Goal: Task Accomplishment & Management: Manage account settings

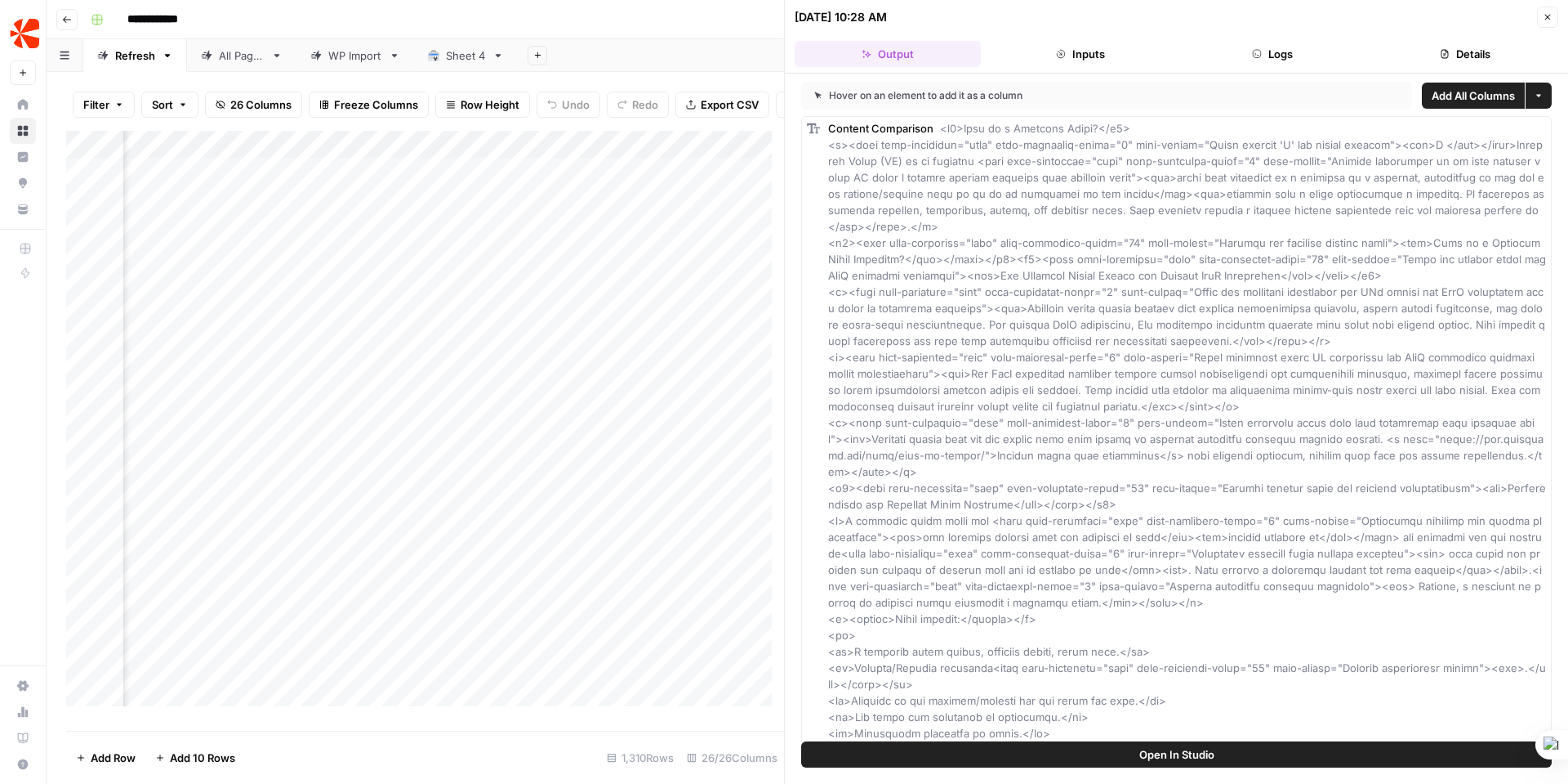
scroll to position [0, 2589]
click at [552, 181] on div "Add Column" at bounding box center [425, 424] width 718 height 587
click at [1476, 53] on button "Details" at bounding box center [1465, 54] width 186 height 27
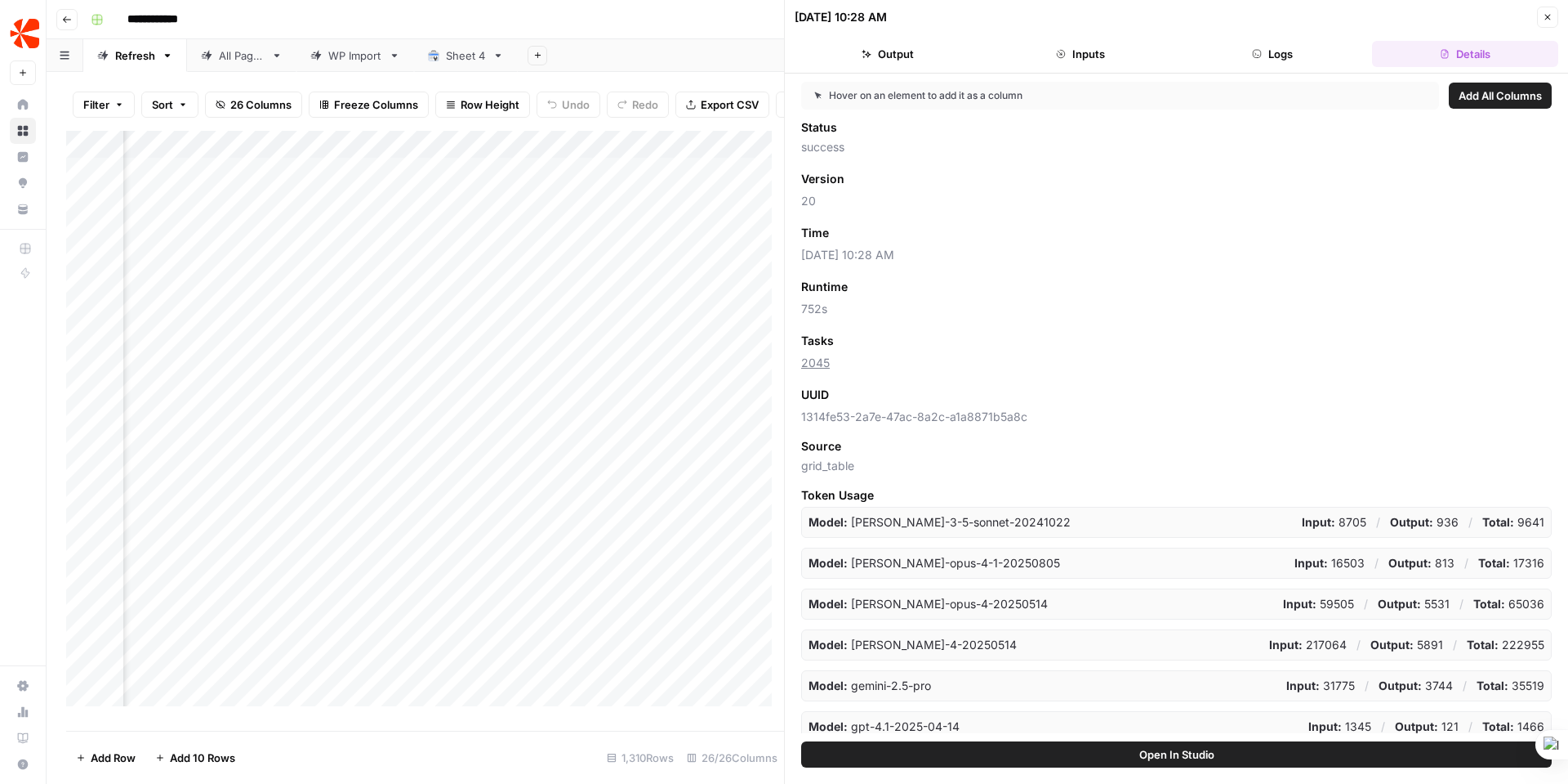
click at [1546, 16] on icon "button" at bounding box center [1547, 17] width 10 height 10
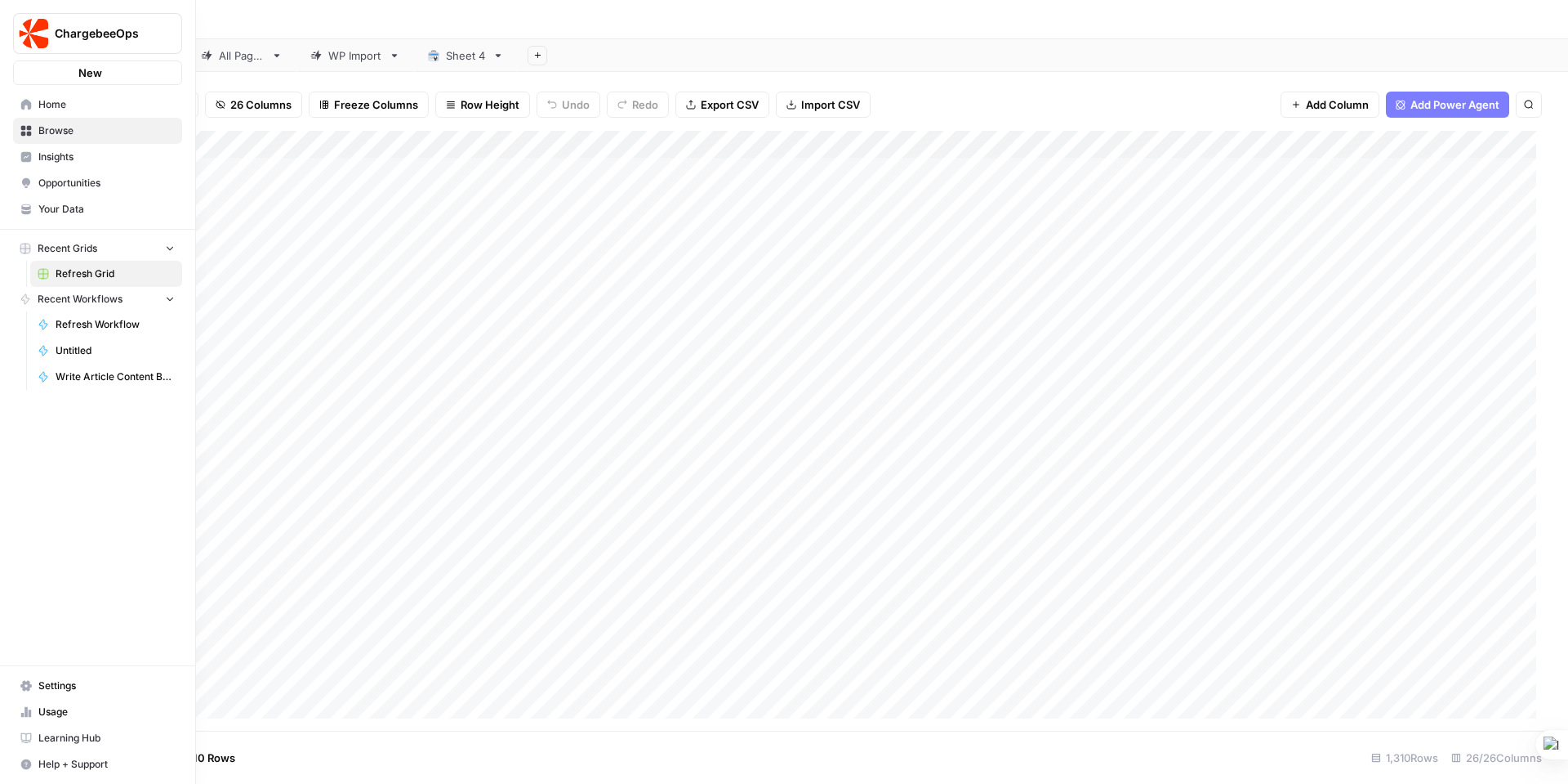
click at [20, 107] on icon at bounding box center [26, 105] width 12 height 12
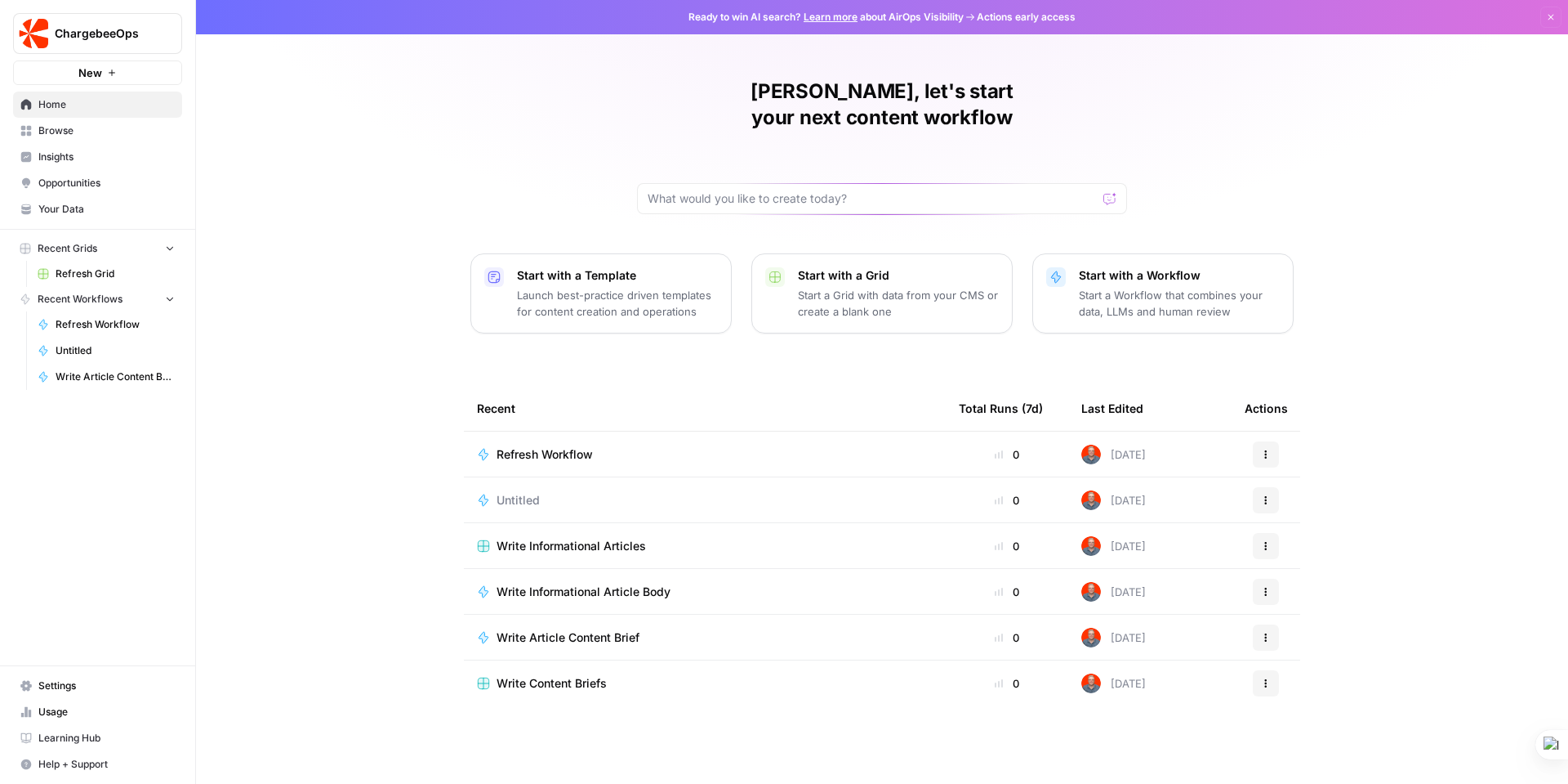
click at [82, 209] on span "Your Data" at bounding box center [106, 209] width 136 height 15
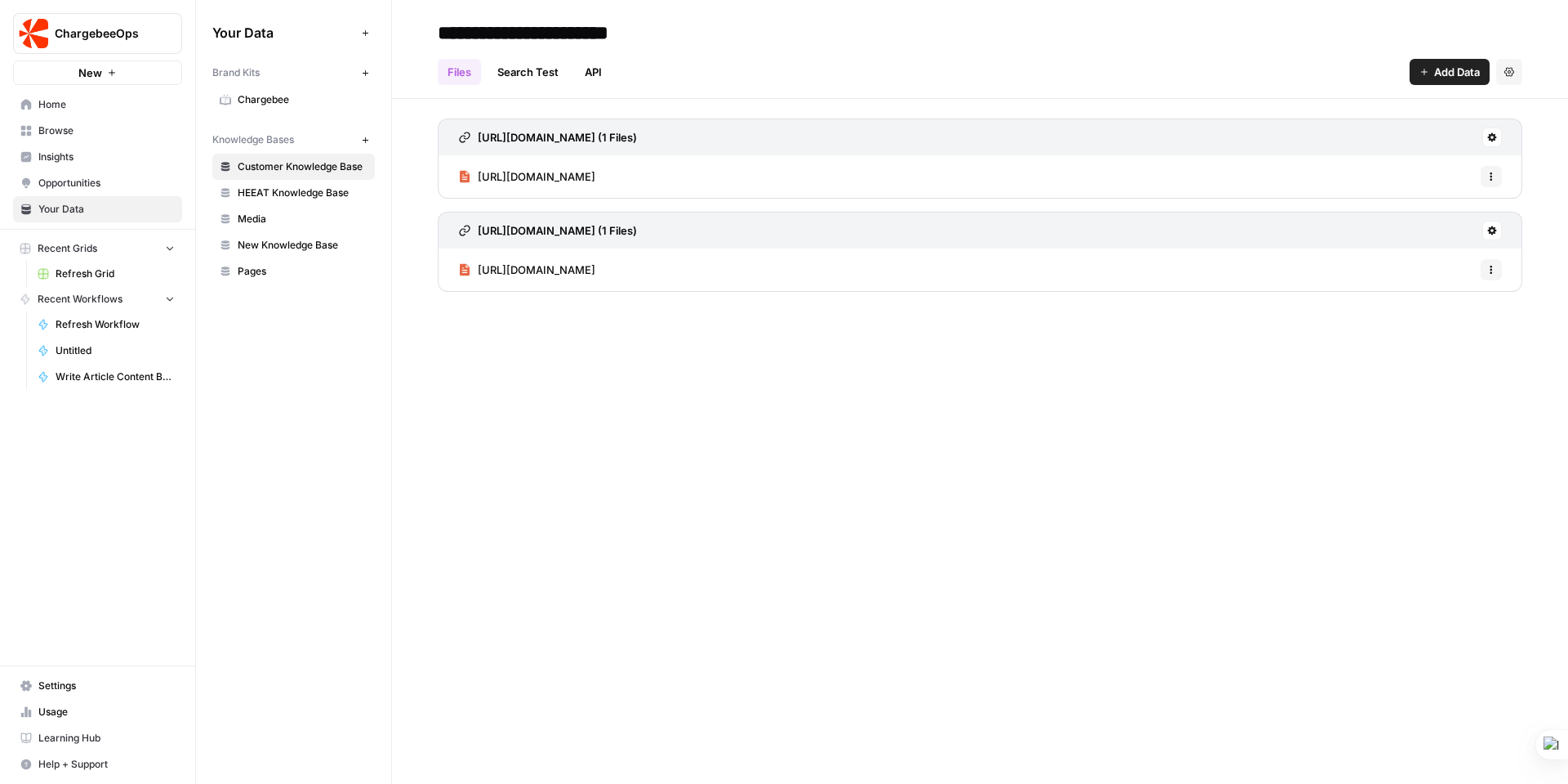
click at [286, 98] on span "Chargebee" at bounding box center [302, 99] width 130 height 15
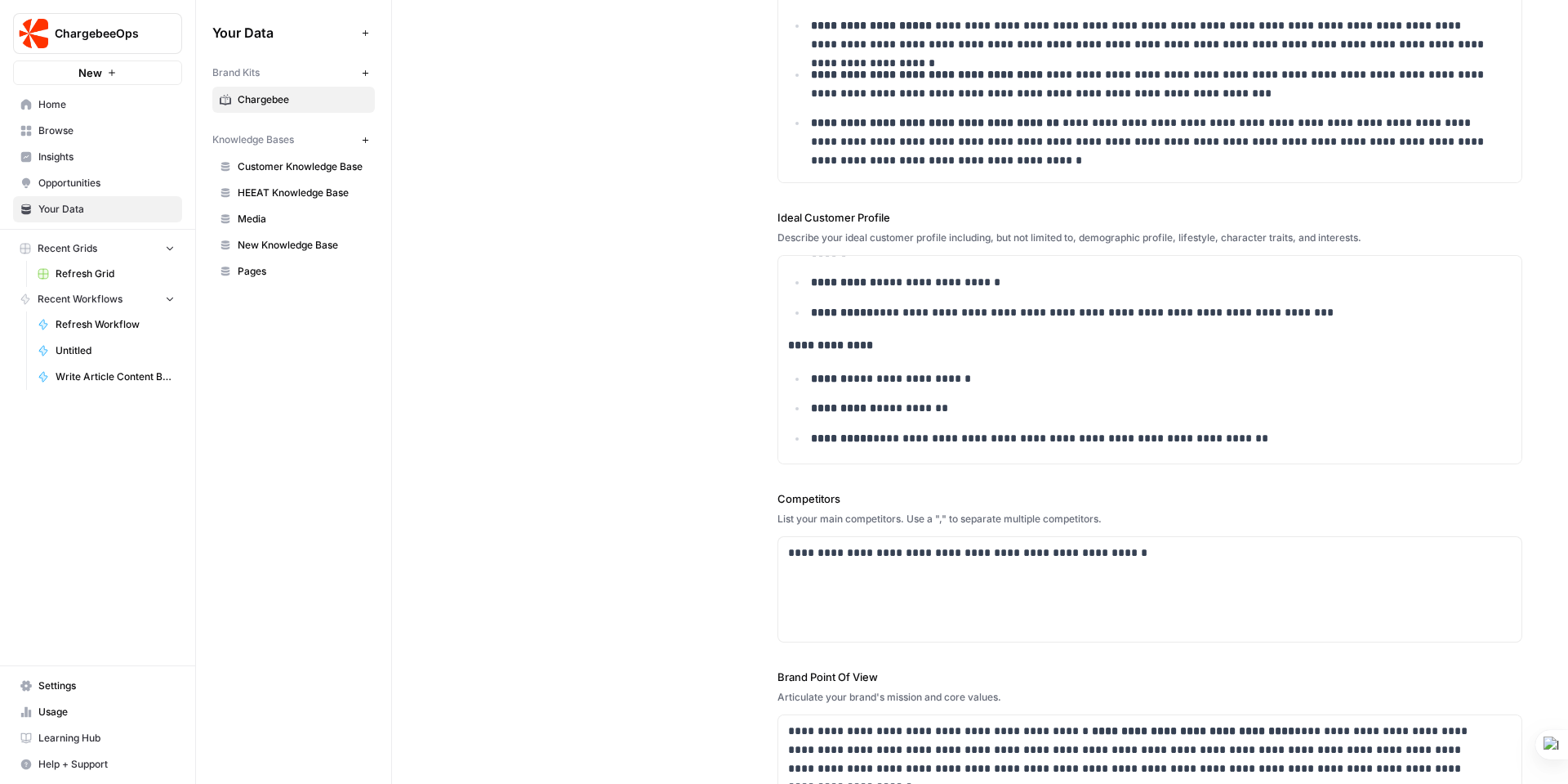
scroll to position [5413, 0]
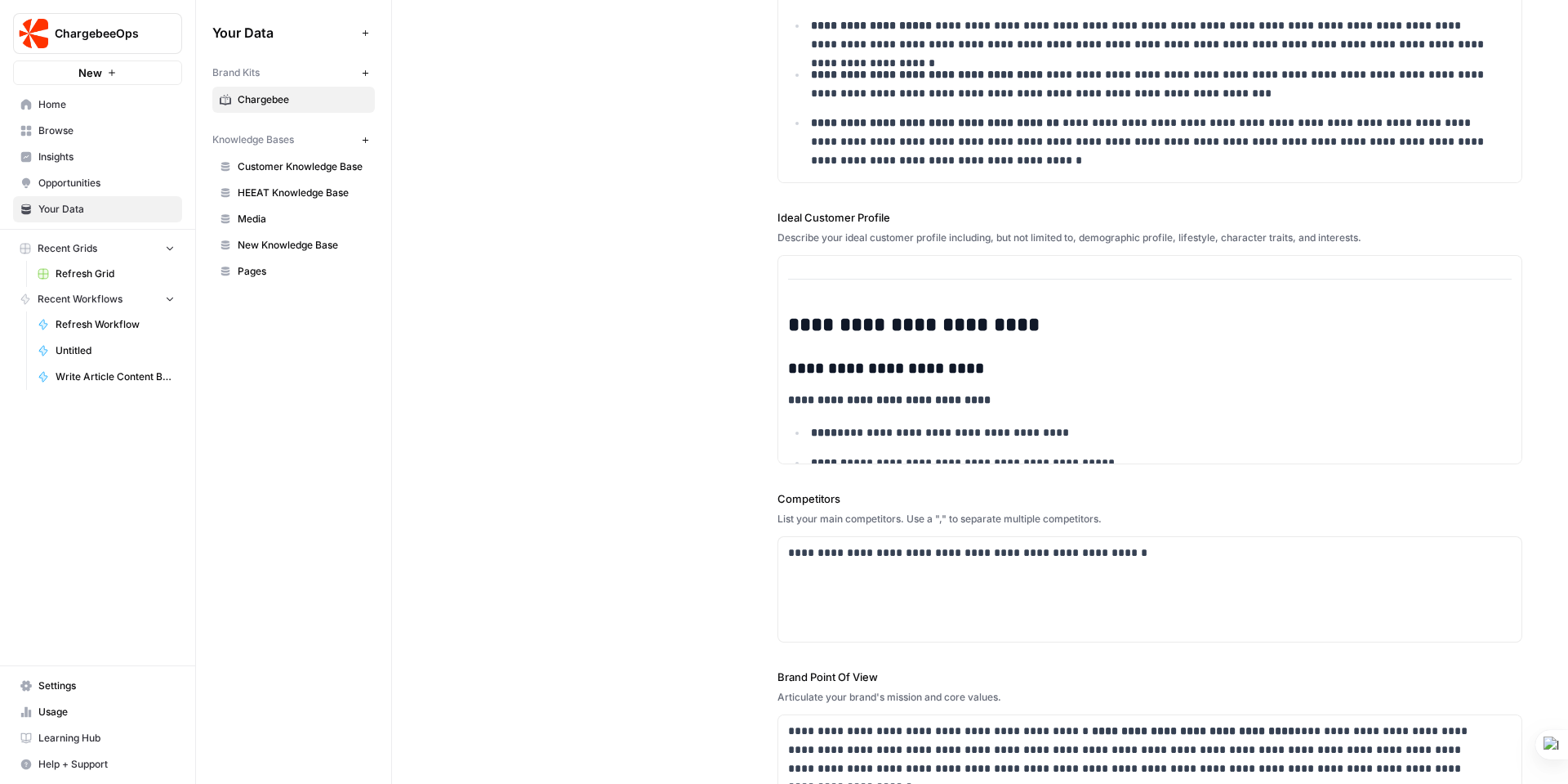
click at [67, 681] on span "Settings" at bounding box center [106, 686] width 136 height 15
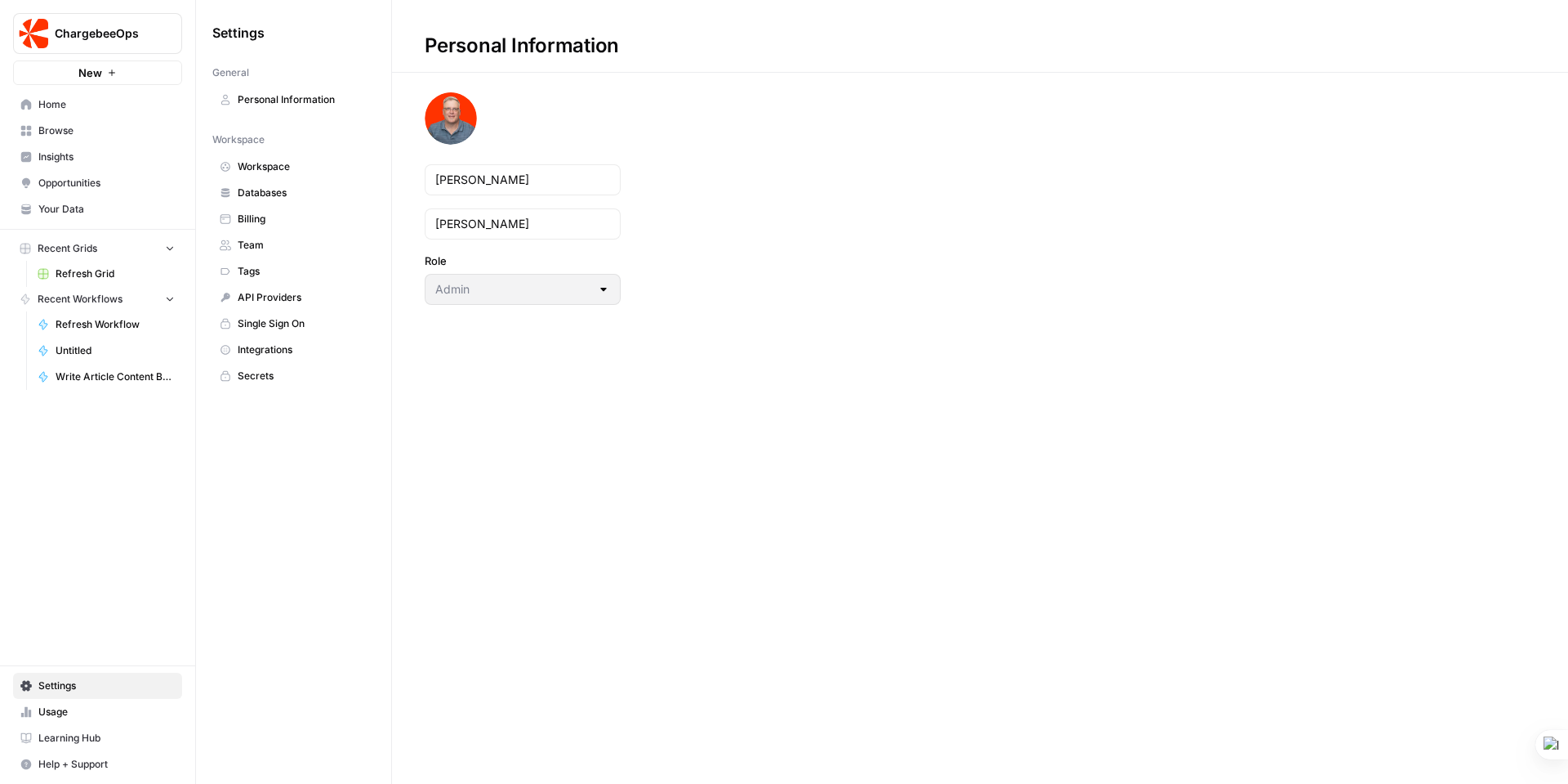
click at [288, 345] on span "Integrations" at bounding box center [302, 349] width 130 height 15
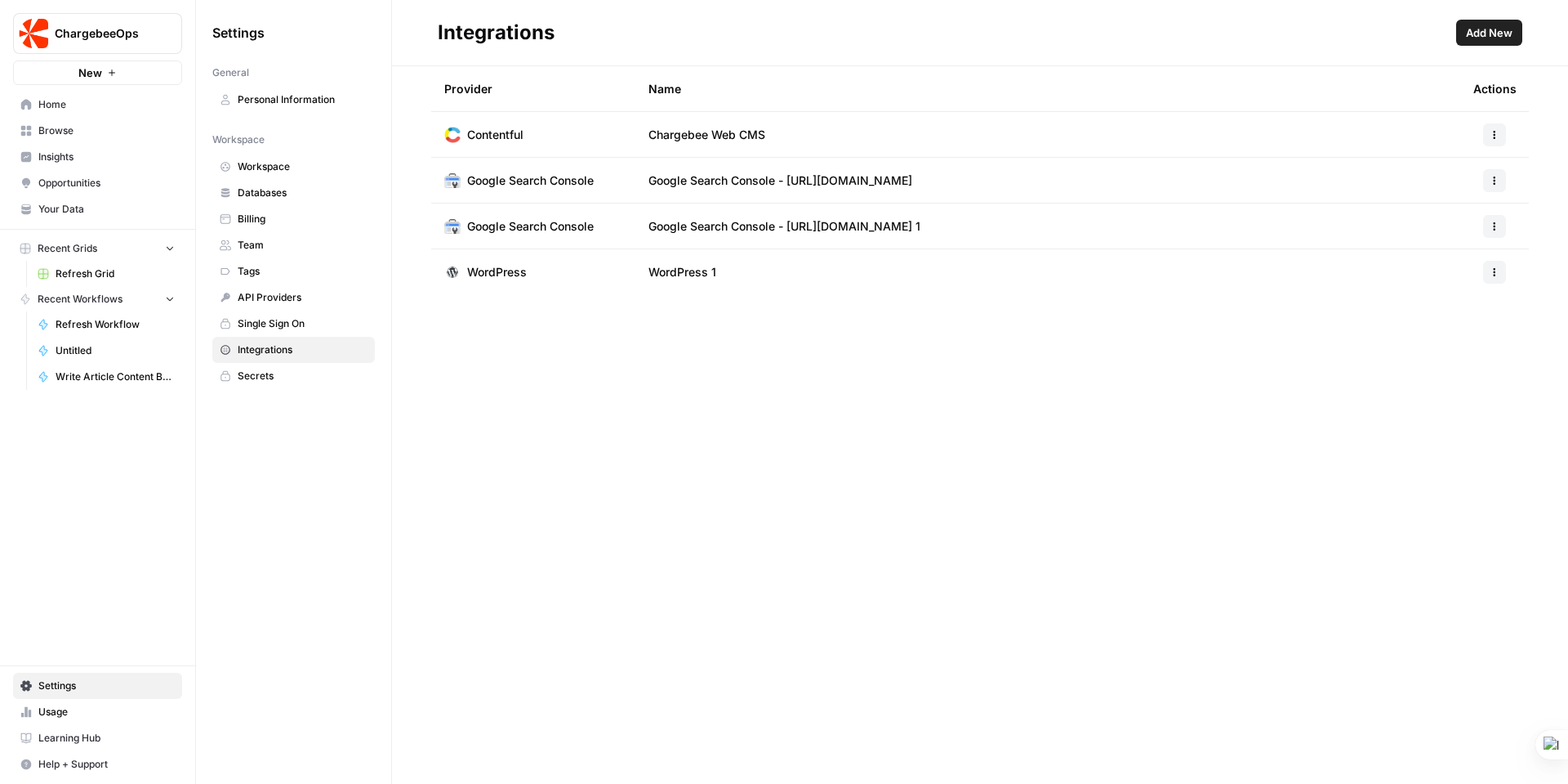
click at [1503, 31] on span "Add New" at bounding box center [1489, 33] width 47 height 16
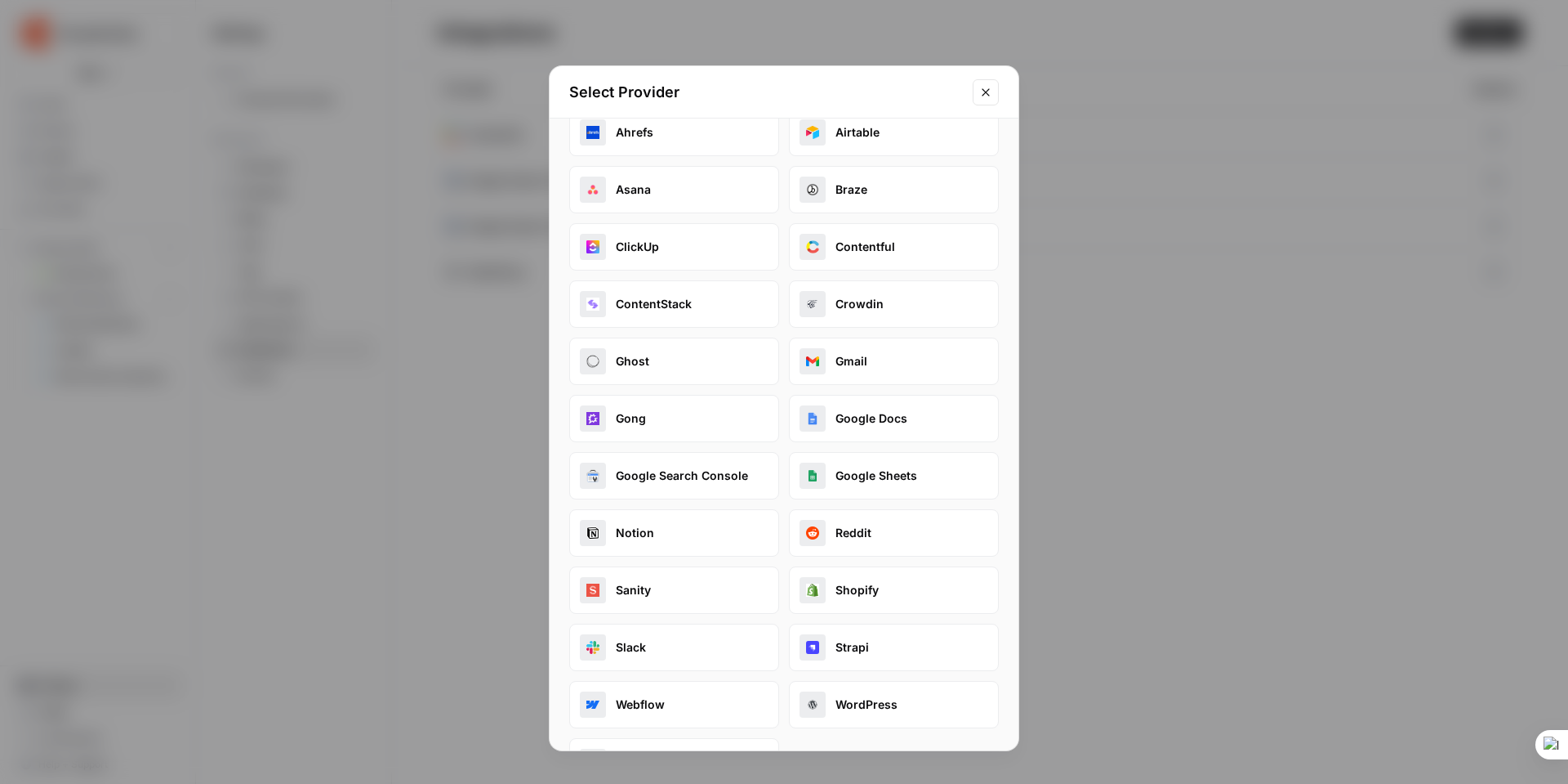
scroll to position [84, 0]
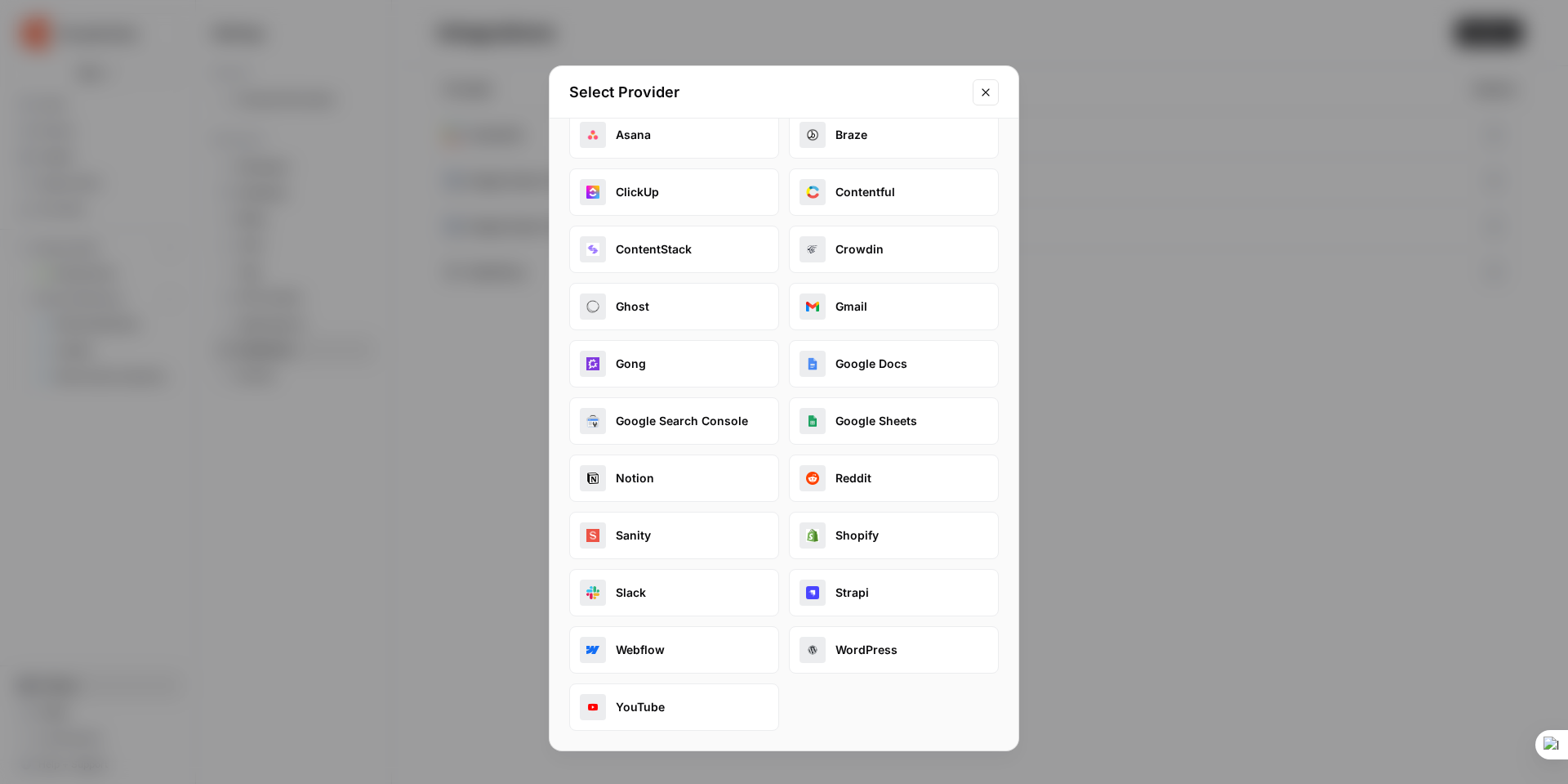
click at [985, 96] on icon "Close modal" at bounding box center [985, 92] width 13 height 13
